Goal: Transaction & Acquisition: Obtain resource

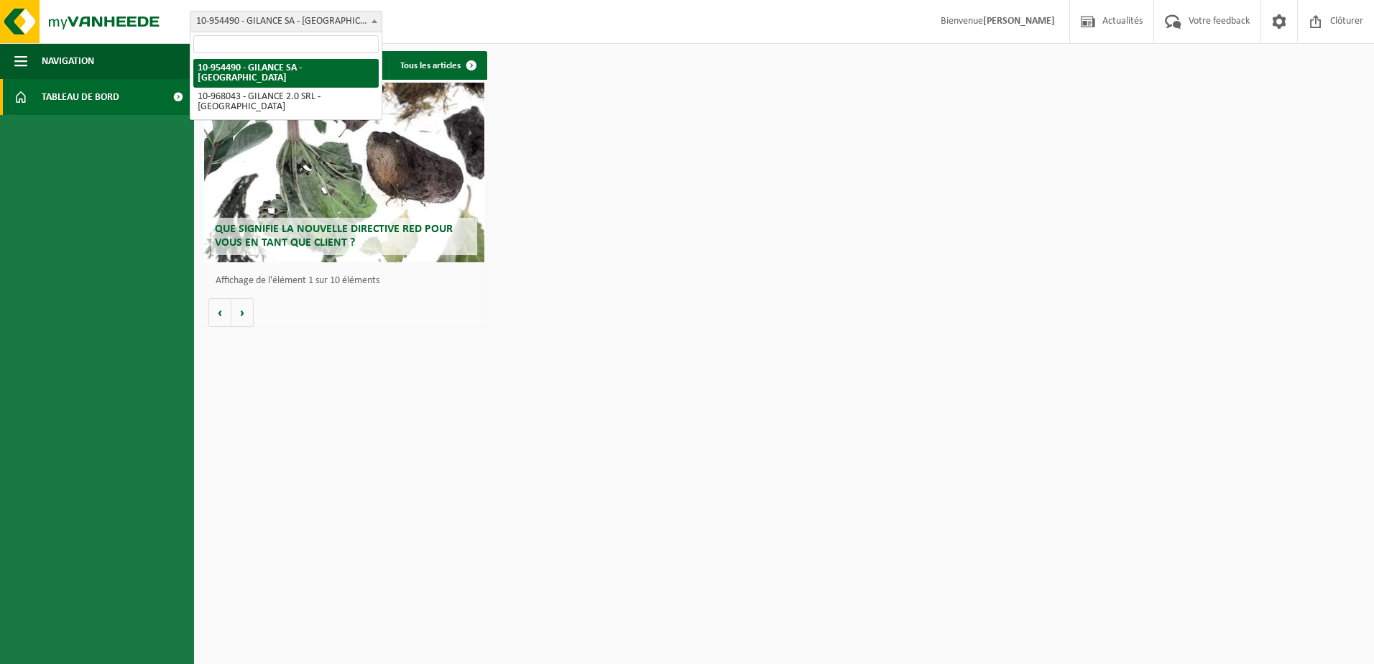
click at [310, 16] on span "10-954490 - GILANCE SA - [GEOGRAPHIC_DATA]" at bounding box center [285, 22] width 191 height 20
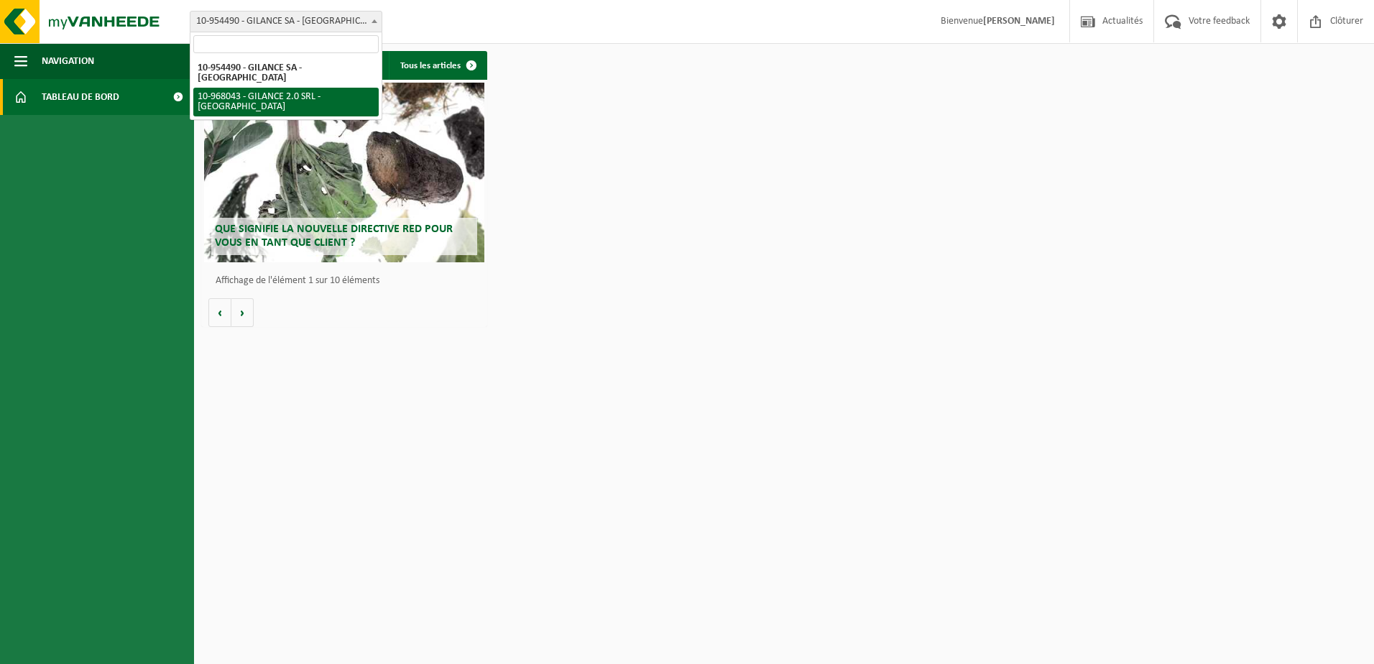
select select "154088"
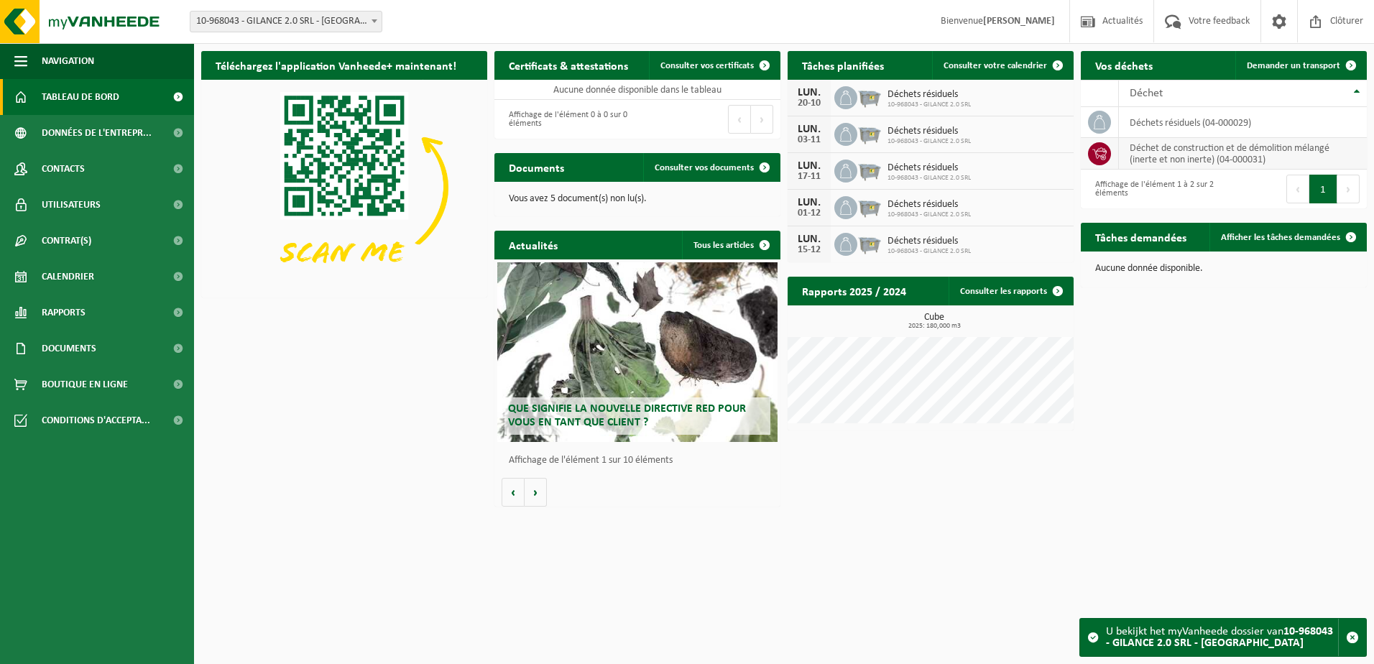
click at [1139, 155] on td "déchet de construction et de démolition mélangé (inerte et non inerte) (04-0000…" at bounding box center [1243, 154] width 248 height 32
click at [1103, 157] on icon at bounding box center [1100, 153] width 14 height 12
click at [63, 347] on span "Documents" at bounding box center [69, 349] width 55 height 36
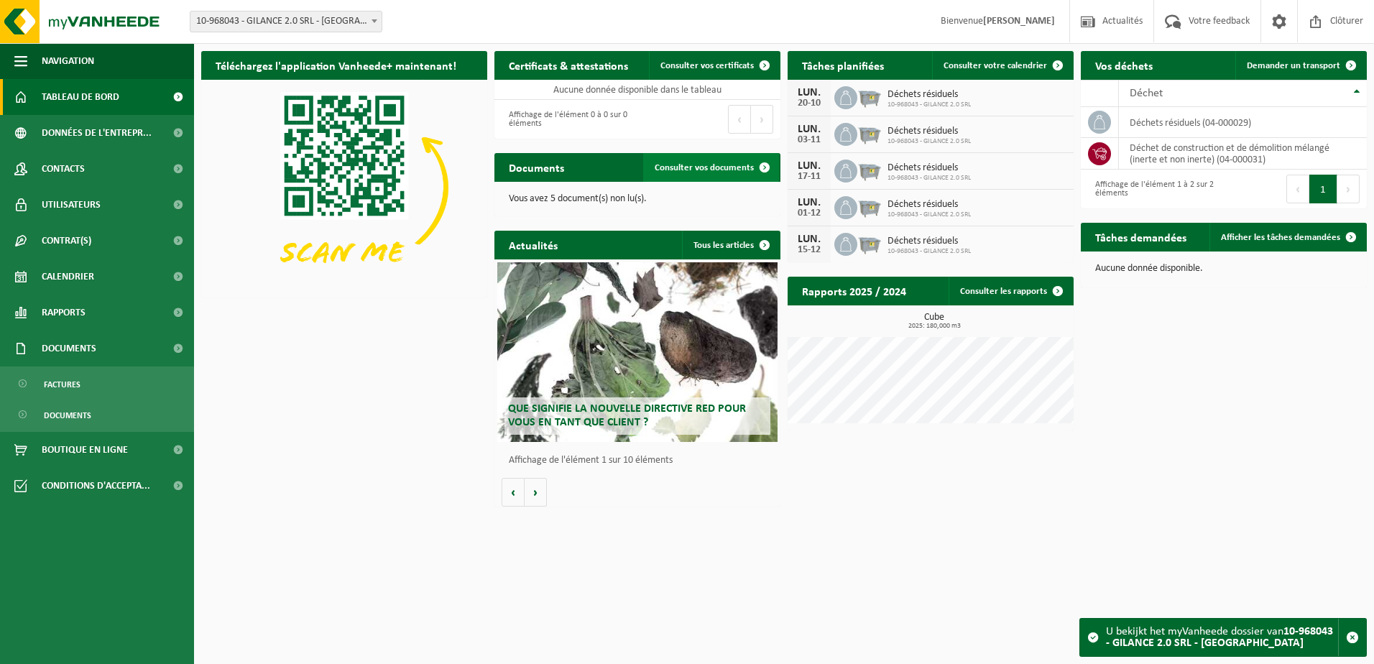
click at [696, 170] on span "Consulter vos documents" at bounding box center [704, 167] width 99 height 9
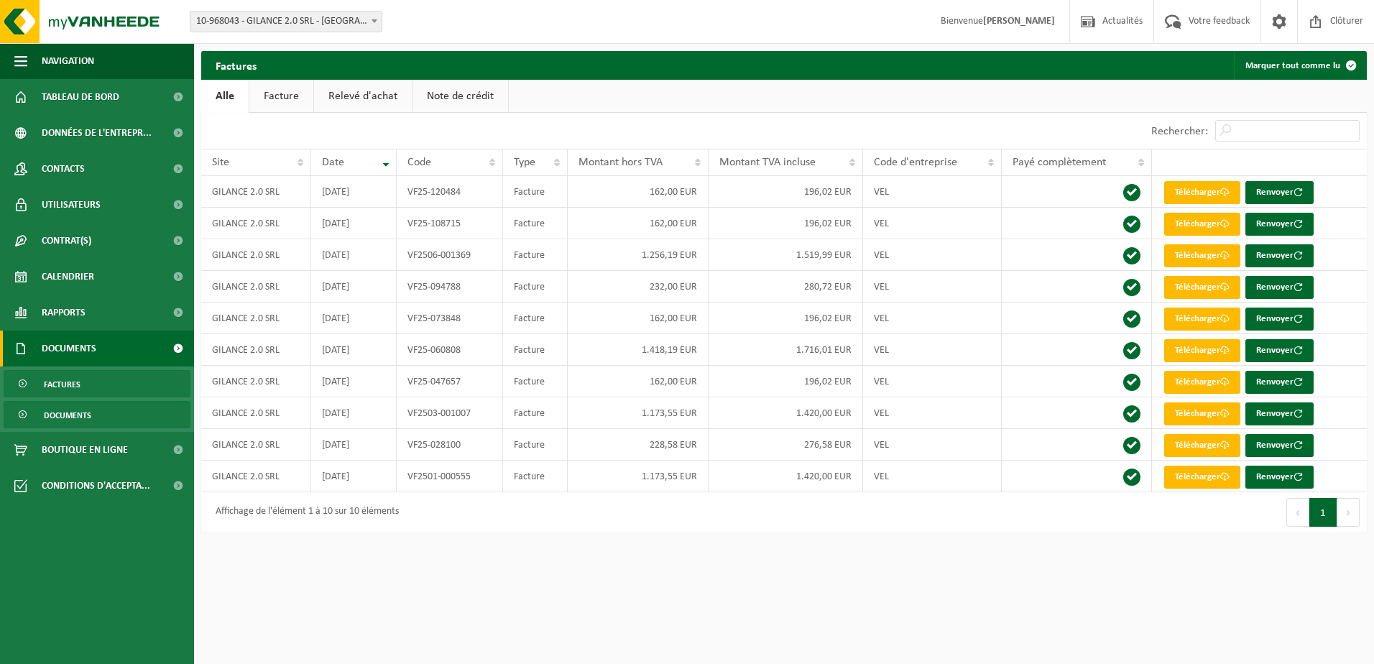
click at [90, 425] on span "Documents" at bounding box center [67, 415] width 47 height 27
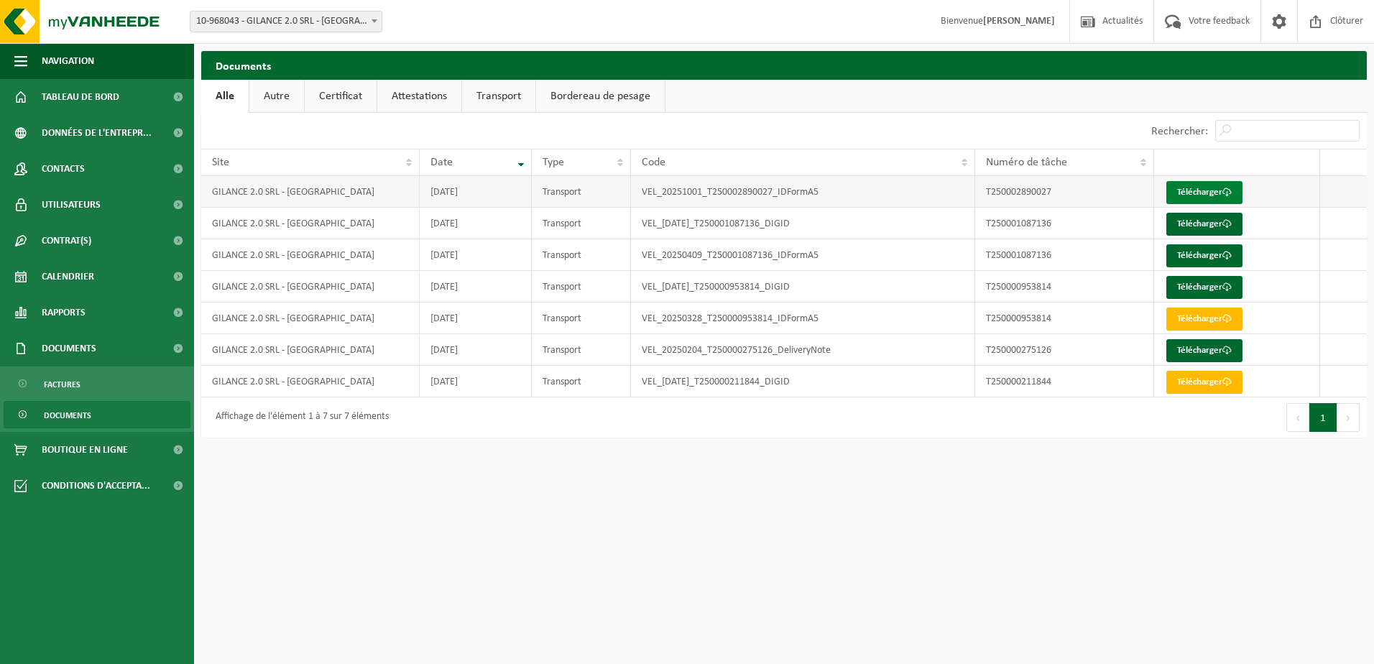
click at [1180, 185] on link "Télécharger" at bounding box center [1205, 192] width 76 height 23
click at [432, 98] on link "Attestations" at bounding box center [419, 96] width 84 height 33
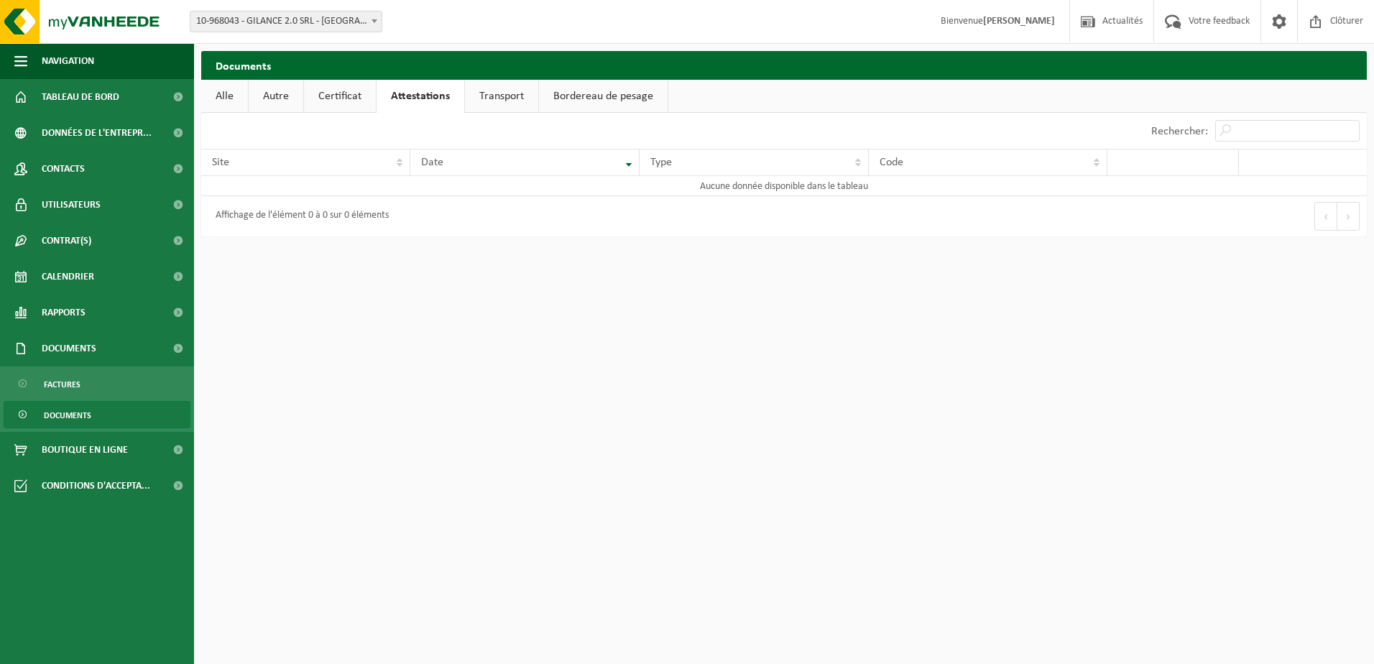
click at [489, 98] on link "Transport" at bounding box center [501, 96] width 73 height 33
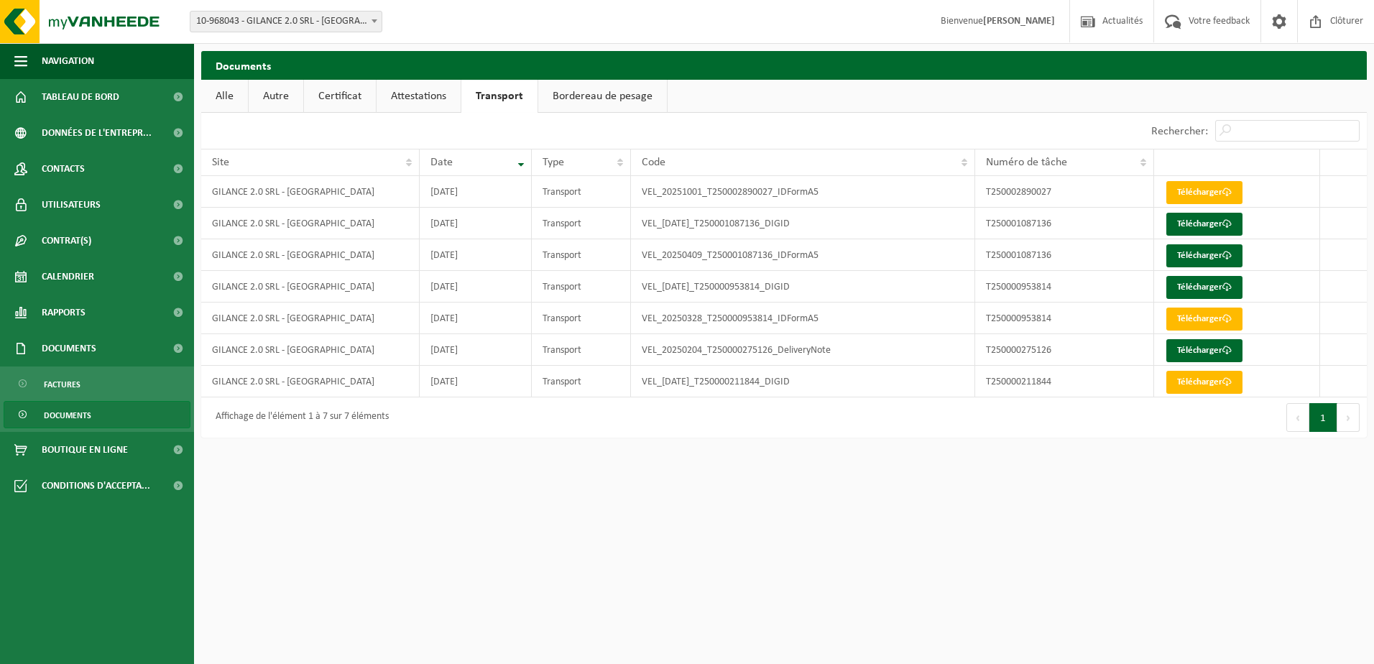
click at [576, 101] on link "Bordereau de pesage" at bounding box center [602, 96] width 129 height 33
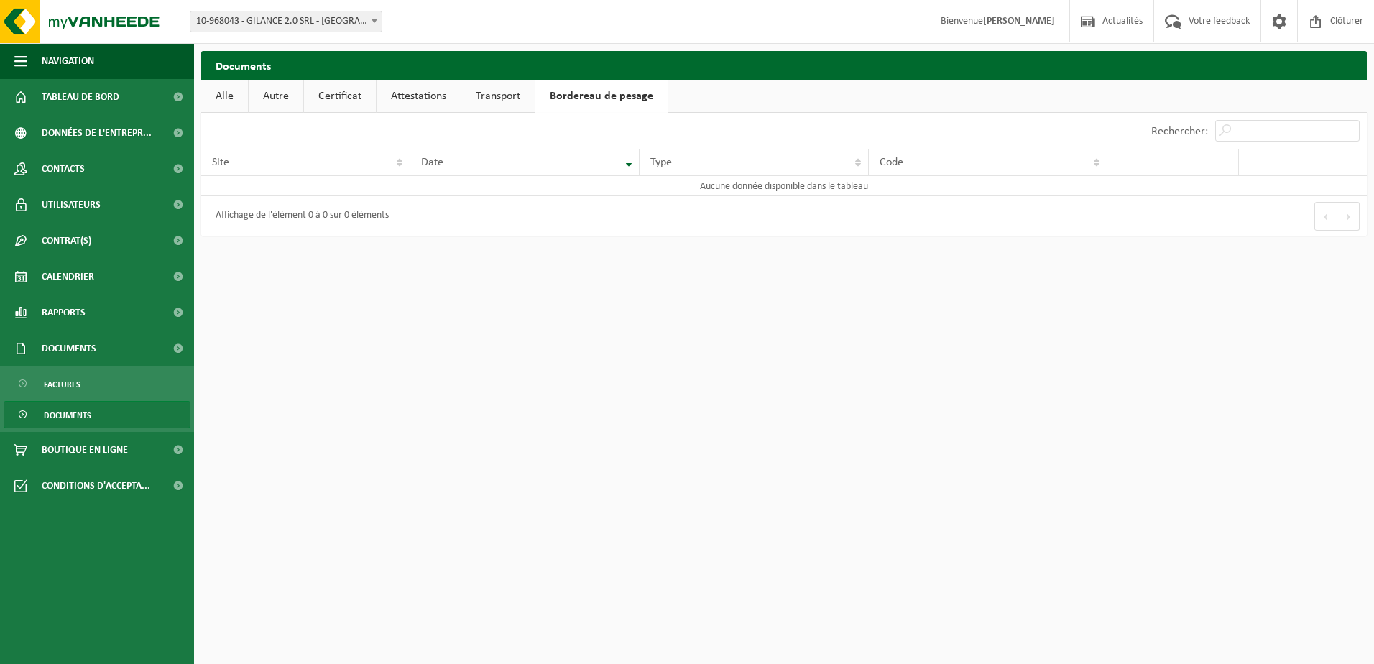
click at [496, 98] on link "Transport" at bounding box center [497, 96] width 73 height 33
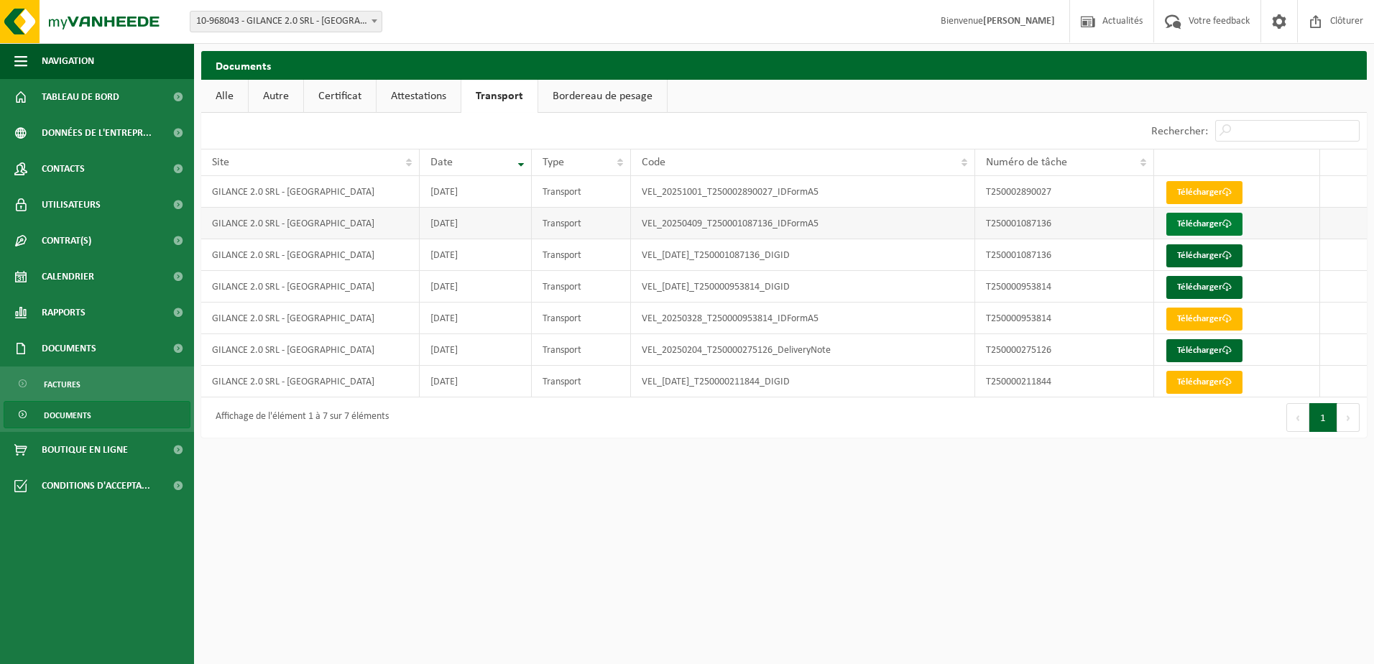
click at [1167, 222] on link "Télécharger" at bounding box center [1205, 224] width 76 height 23
click at [638, 99] on link "Bordereau de pesage" at bounding box center [602, 96] width 129 height 33
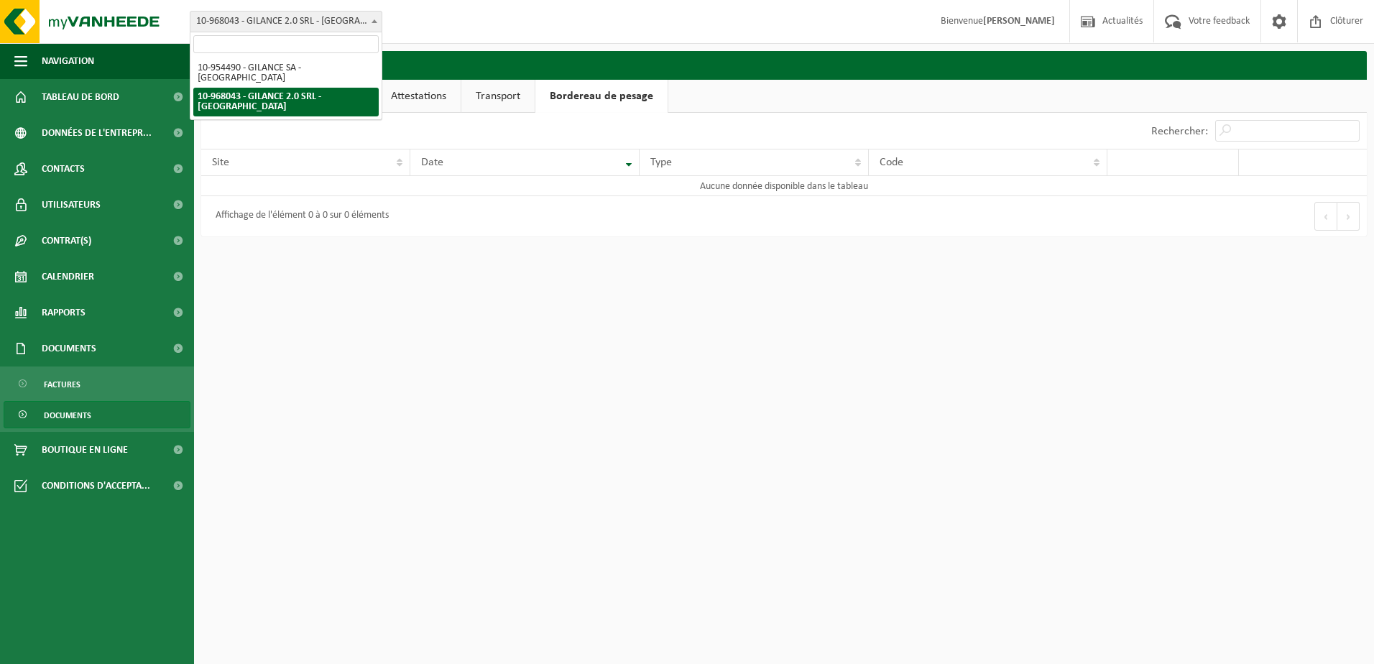
click at [245, 27] on span "10-968043 - GILANCE 2.0 SRL - [GEOGRAPHIC_DATA]" at bounding box center [285, 22] width 191 height 20
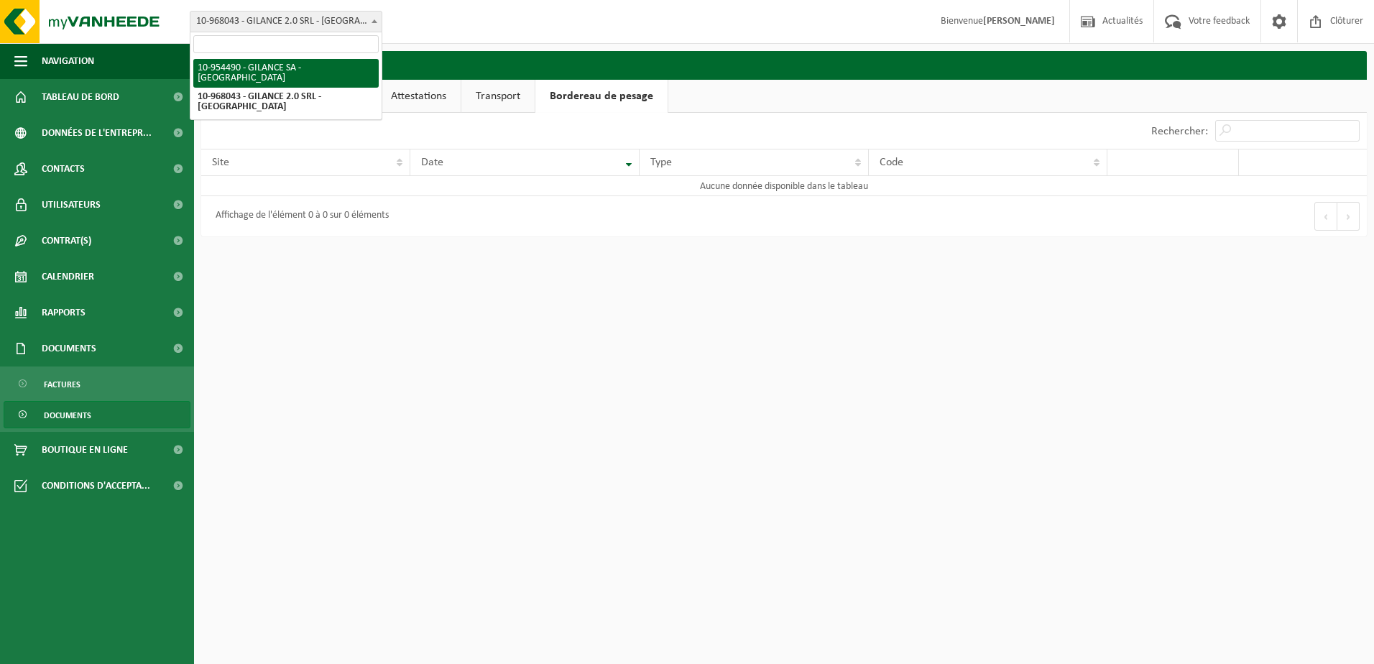
select select "143815"
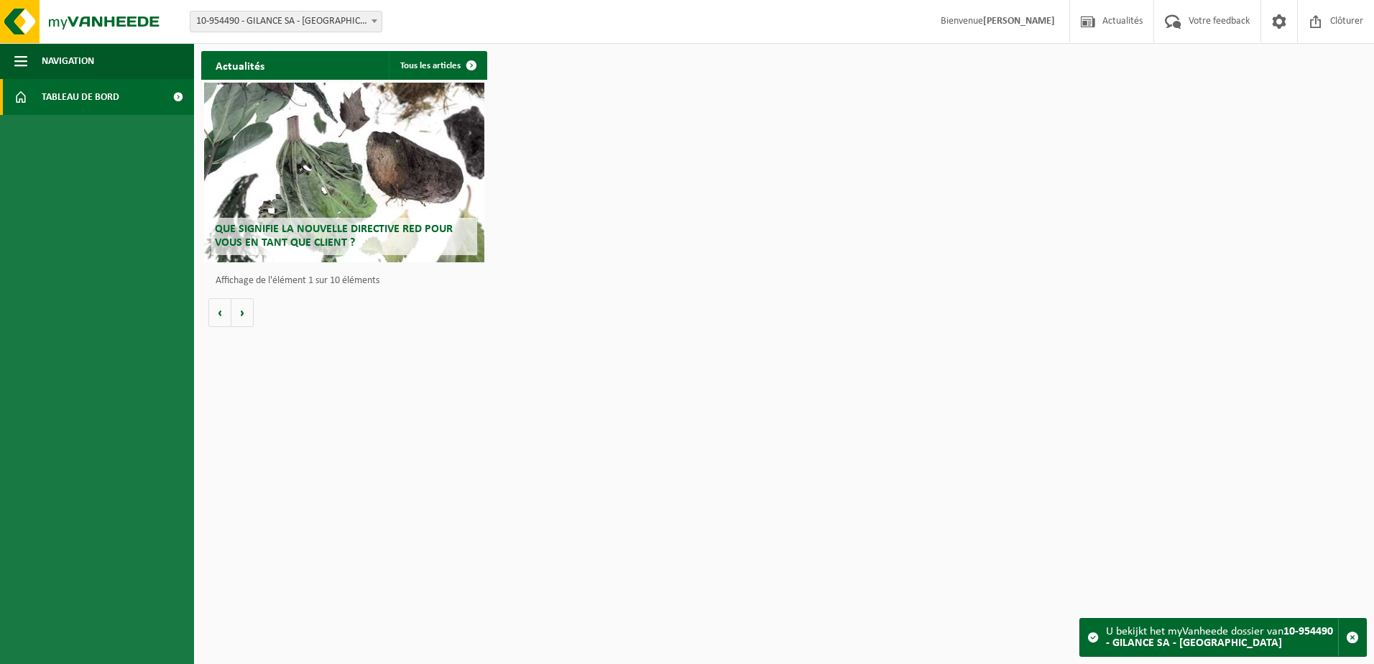
click at [81, 104] on span "Tableau de bord" at bounding box center [81, 97] width 78 height 36
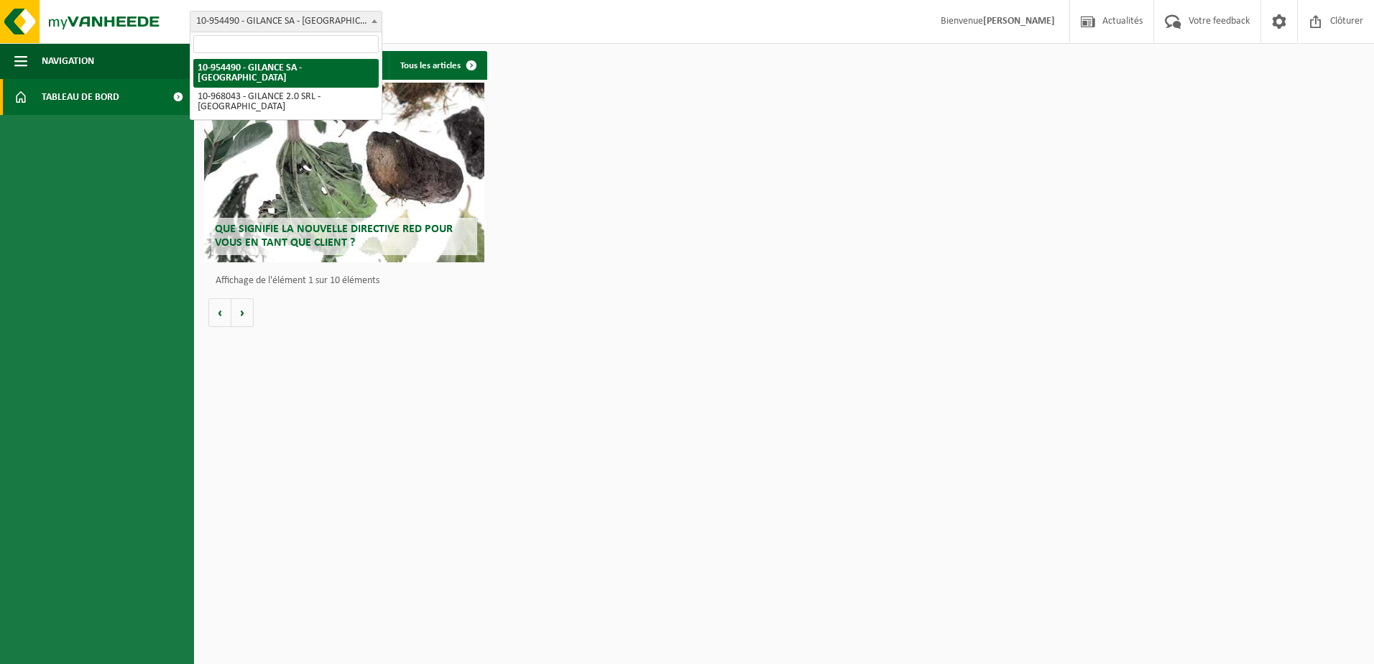
click at [242, 23] on span "10-954490 - GILANCE SA - [GEOGRAPHIC_DATA]" at bounding box center [285, 22] width 191 height 20
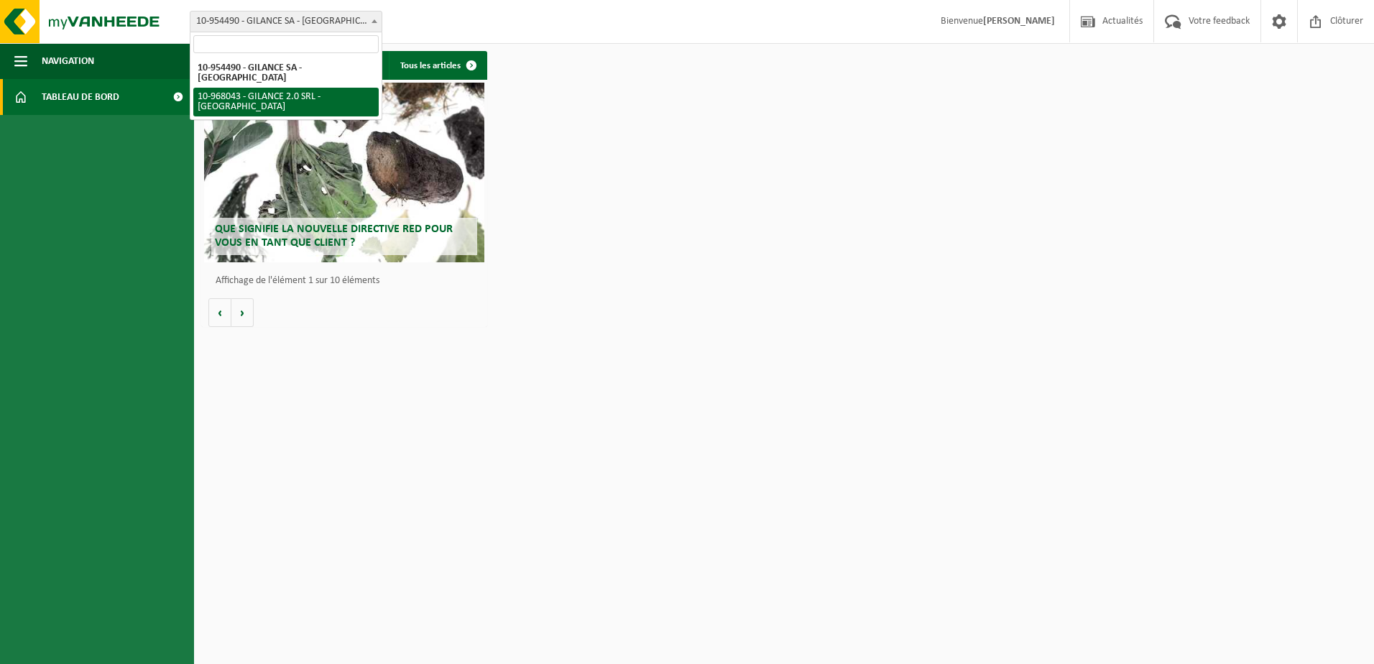
select select "154088"
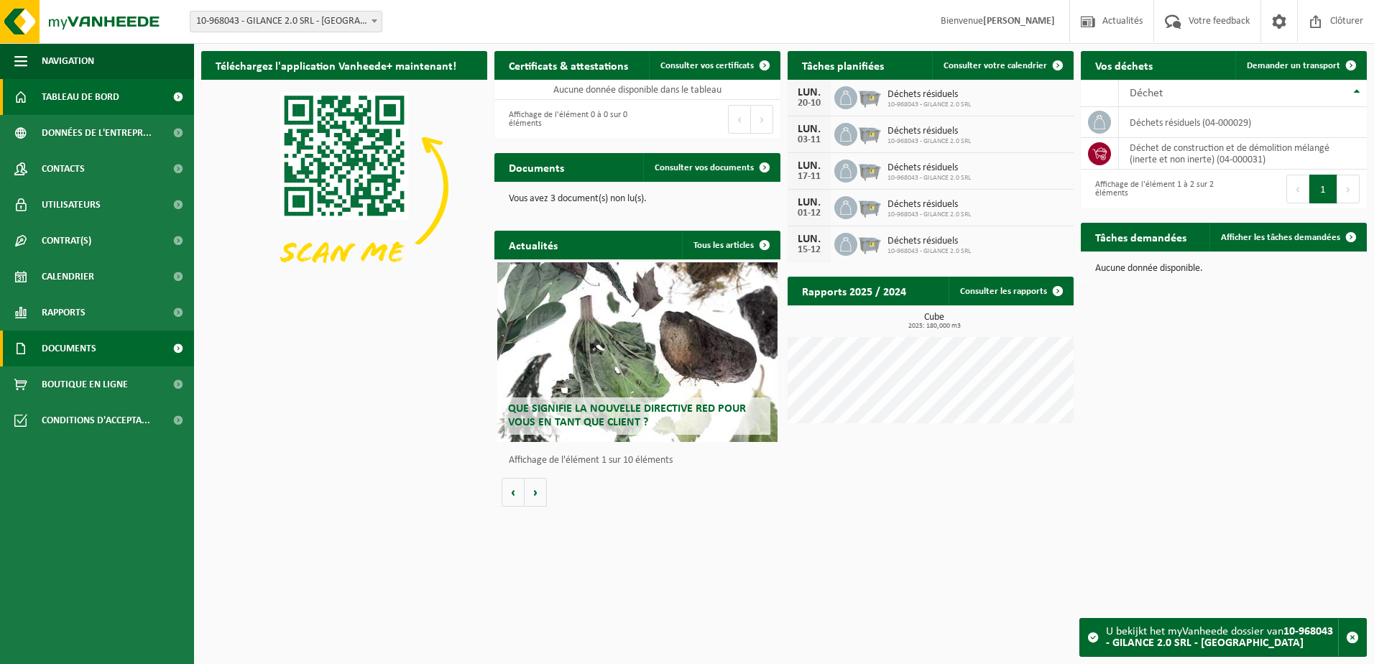
click at [49, 346] on span "Documents" at bounding box center [69, 349] width 55 height 36
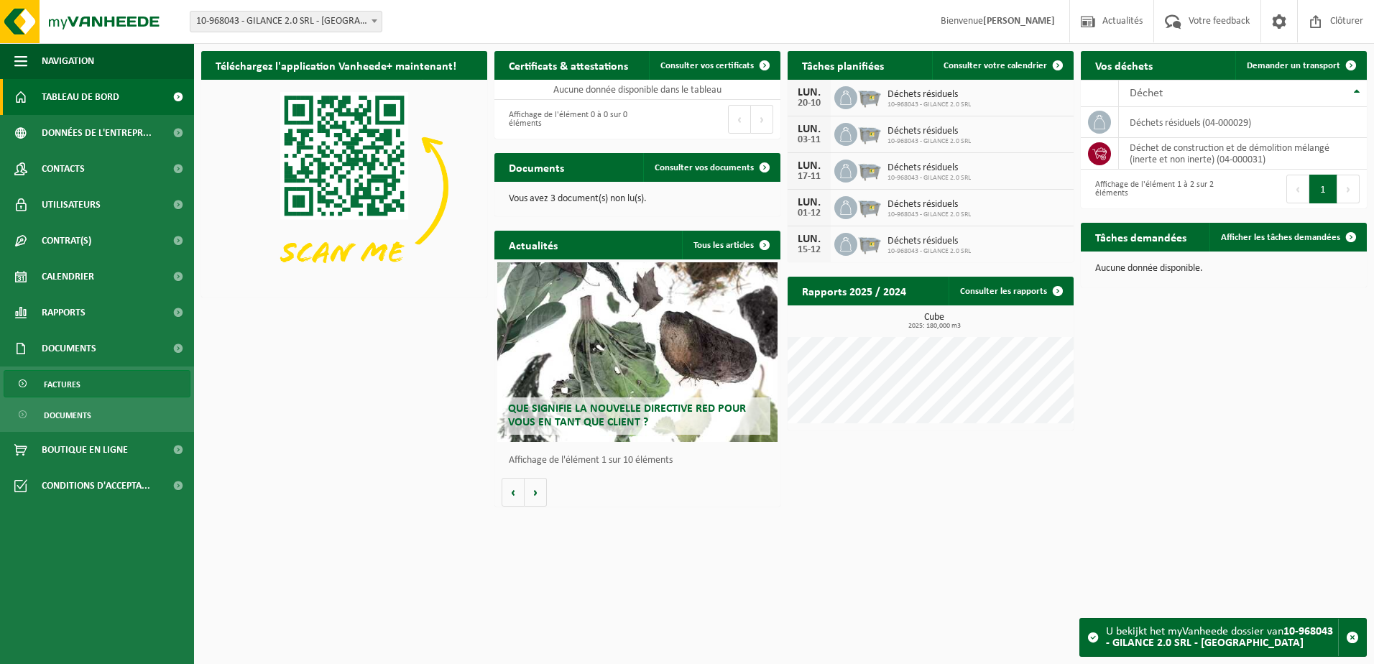
click at [62, 377] on span "Factures" at bounding box center [62, 384] width 37 height 27
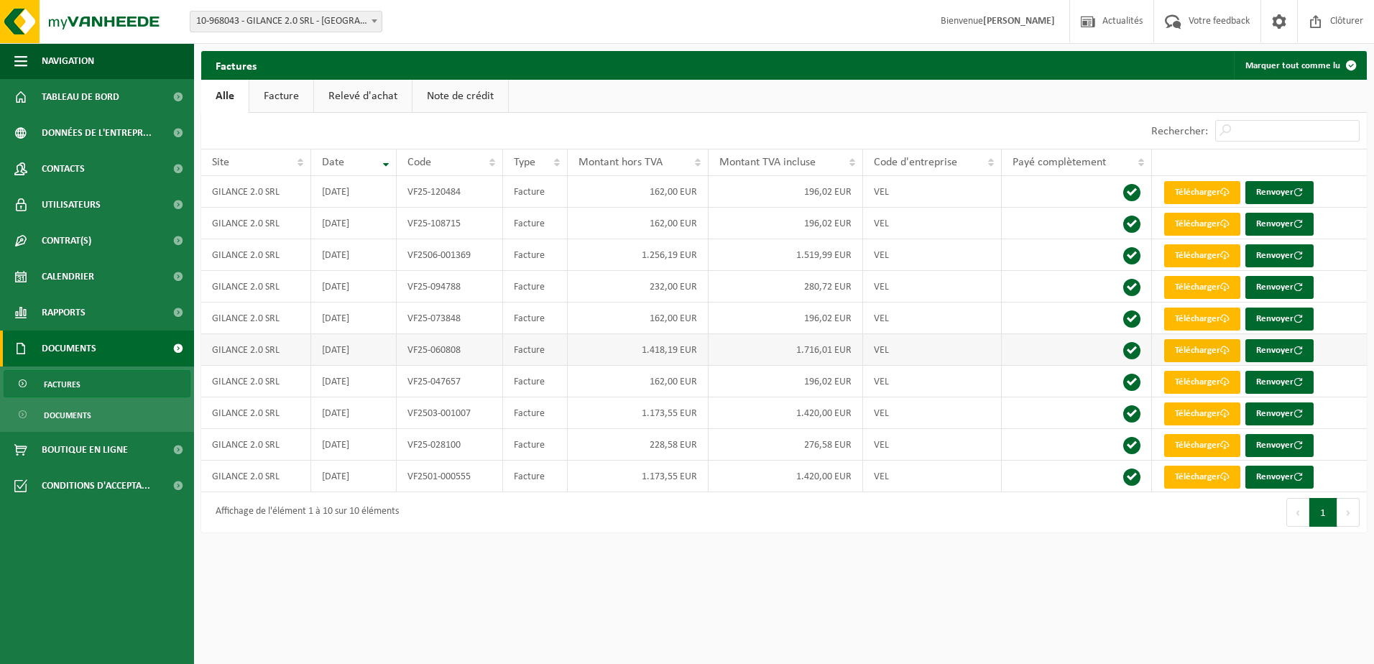
click at [1180, 352] on link "Télécharger" at bounding box center [1202, 350] width 76 height 23
click at [1175, 415] on link "Télécharger" at bounding box center [1202, 414] width 76 height 23
click at [1172, 202] on link "Télécharger" at bounding box center [1202, 192] width 76 height 23
